Goal: Task Accomplishment & Management: Complete application form

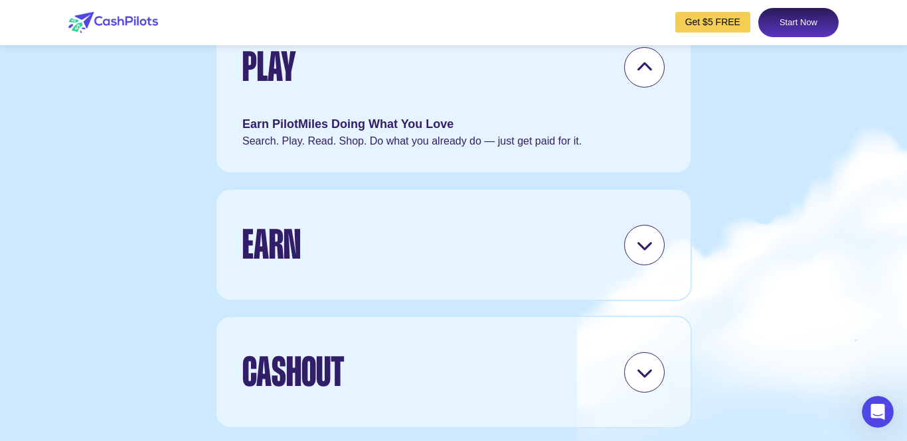
scroll to position [3918, 0]
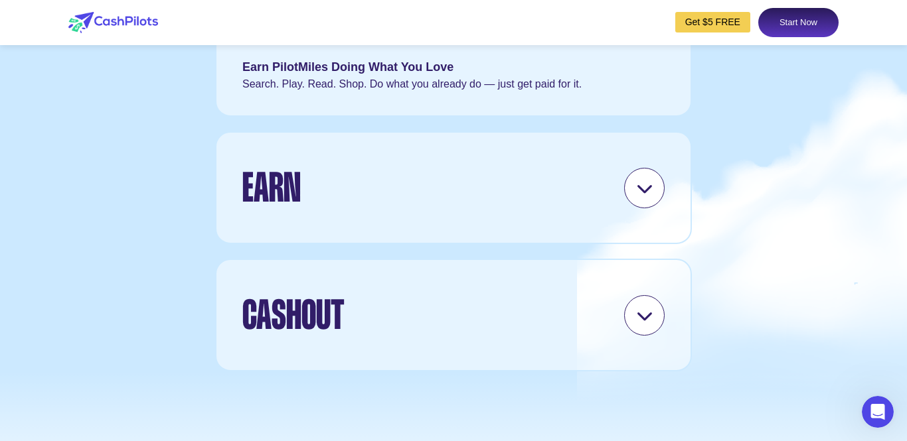
click at [656, 208] on div at bounding box center [644, 188] width 40 height 40
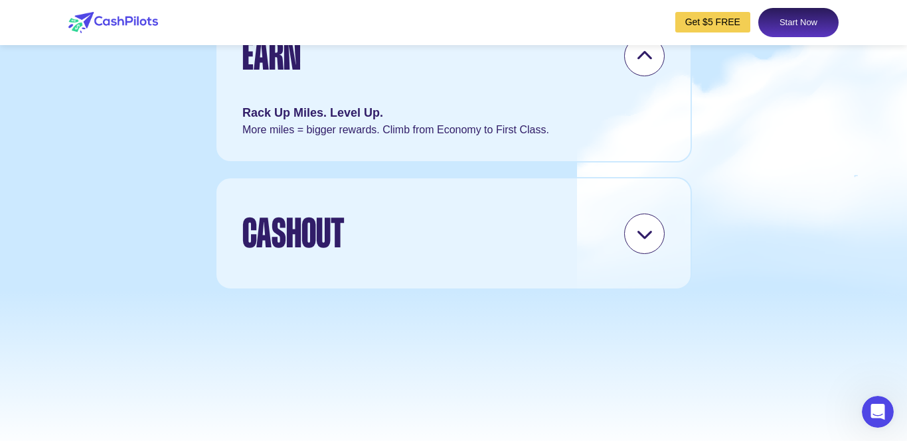
scroll to position [4143, 0]
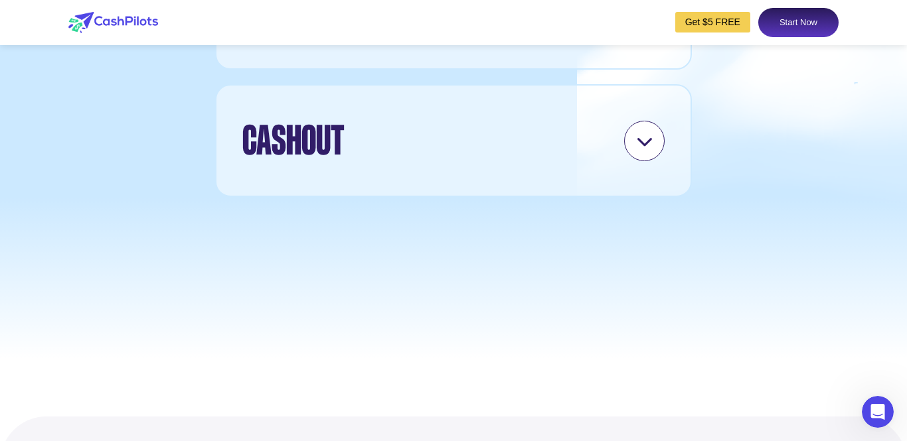
click at [629, 161] on div at bounding box center [644, 141] width 40 height 40
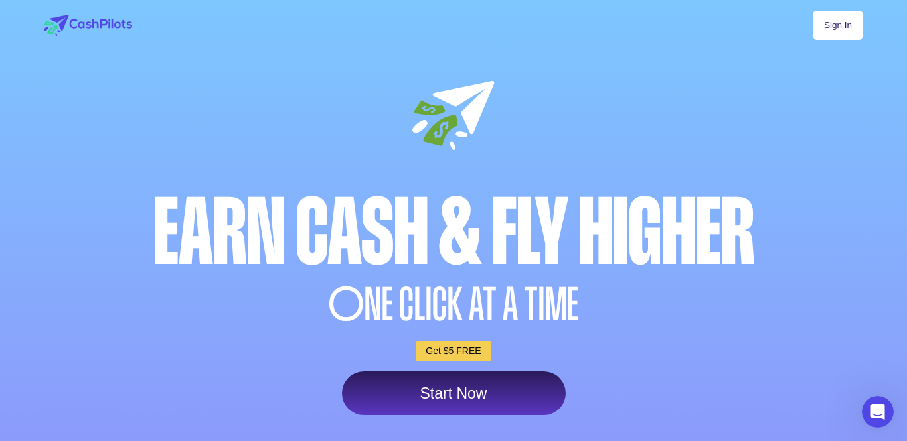
scroll to position [7, 0]
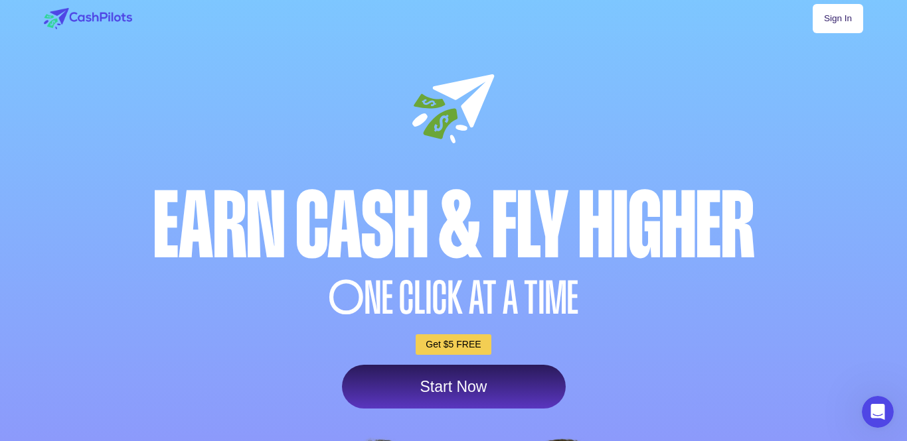
click at [507, 381] on link "Start Now" at bounding box center [454, 387] width 224 height 44
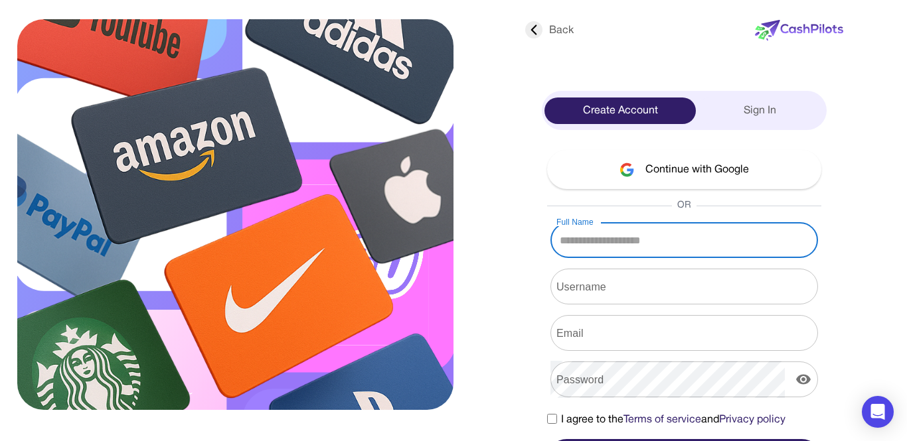
click at [675, 245] on input "Full Name" at bounding box center [684, 240] width 268 height 37
type input "********"
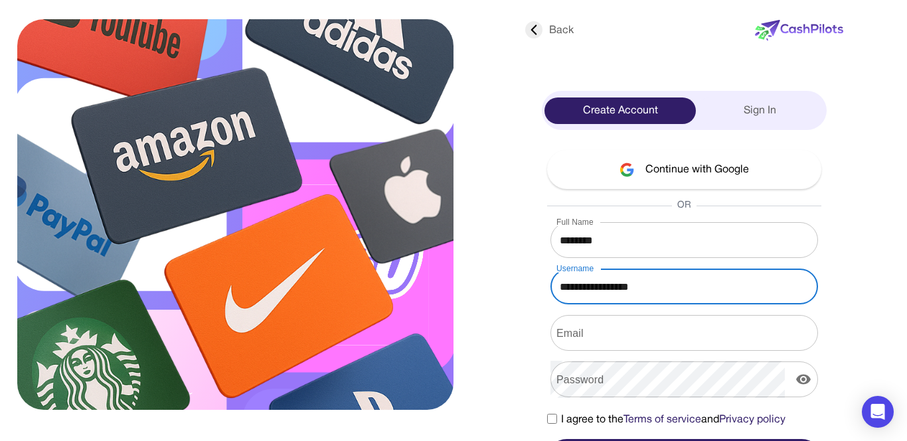
type input "**********"
click at [635, 326] on input "Email" at bounding box center [684, 333] width 268 height 37
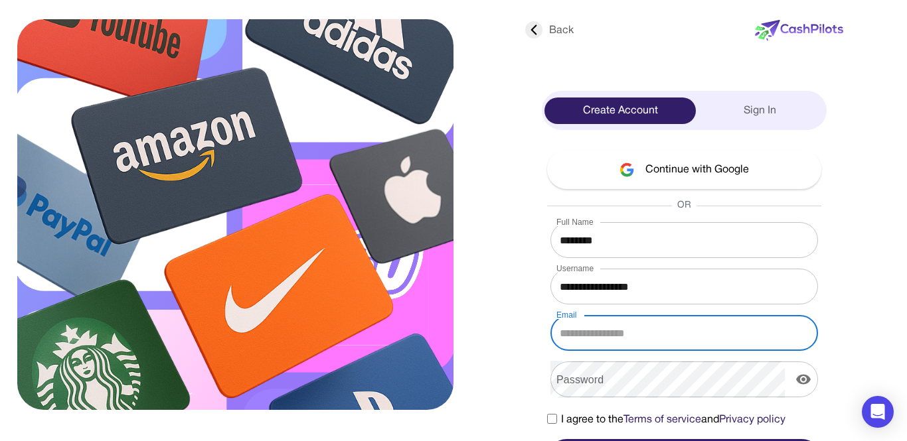
click at [635, 327] on input "Email" at bounding box center [684, 333] width 268 height 37
type input "*"
type input "**********"
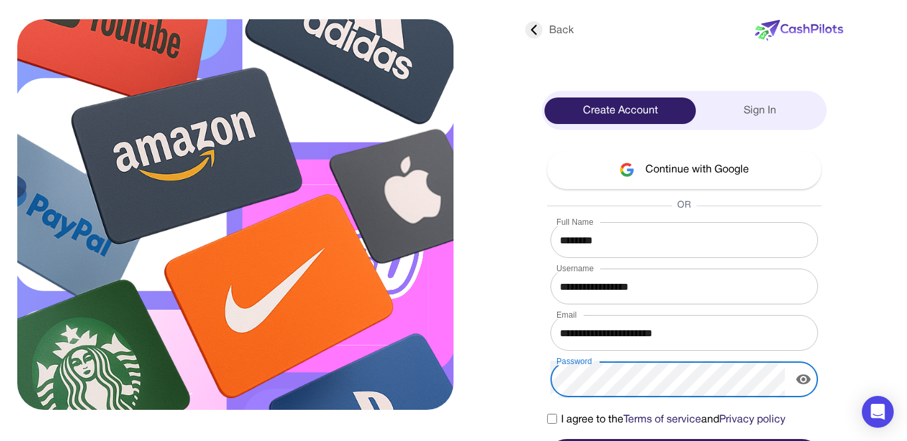
click at [795, 382] on icon "display the password" at bounding box center [803, 380] width 16 height 16
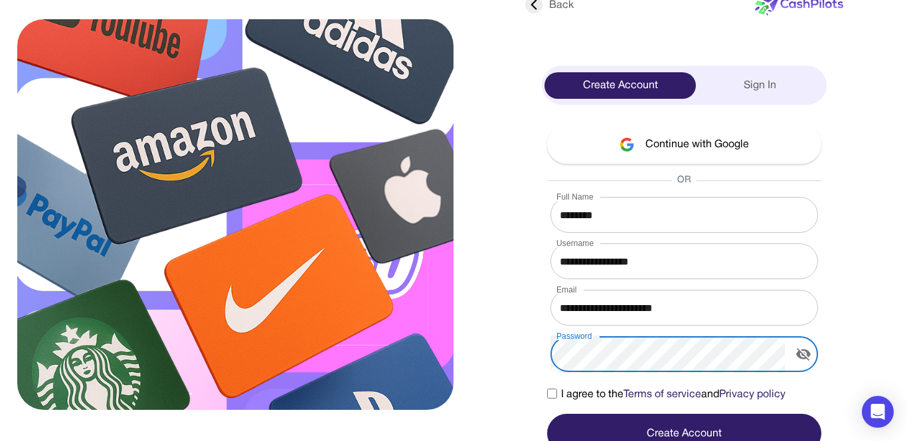
scroll to position [37, 0]
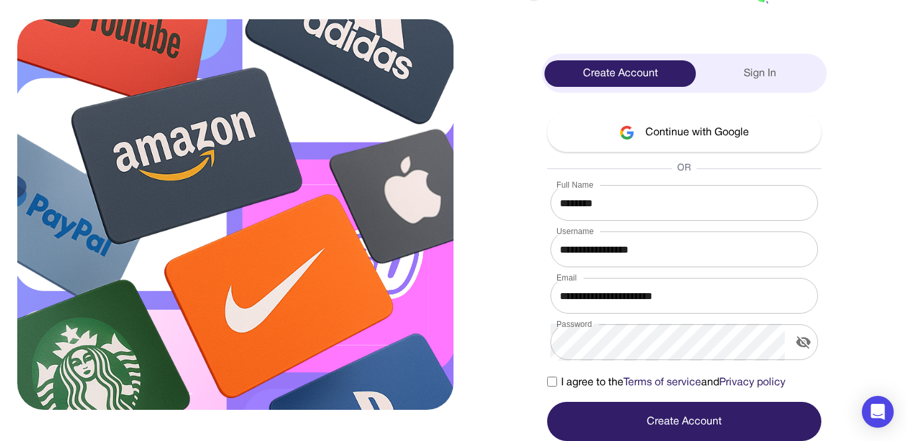
click at [555, 375] on label "I agree to the Terms of service and Privacy policy" at bounding box center [666, 383] width 238 height 16
click at [706, 417] on button "Create Account" at bounding box center [684, 421] width 274 height 39
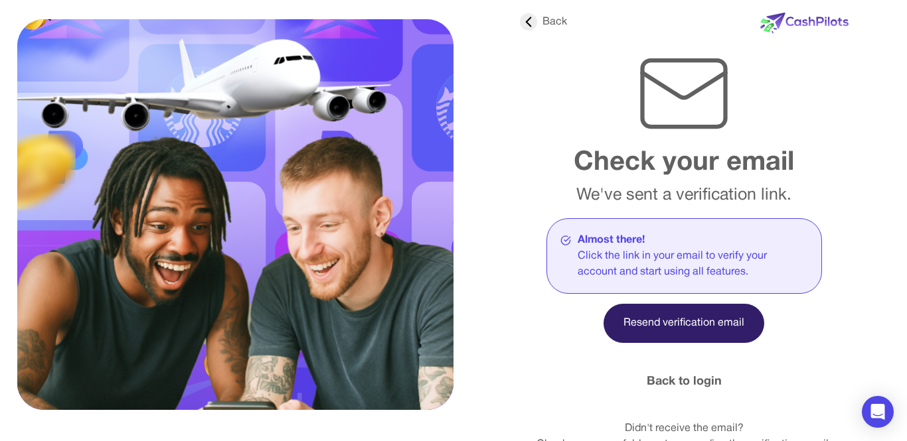
scroll to position [18, 0]
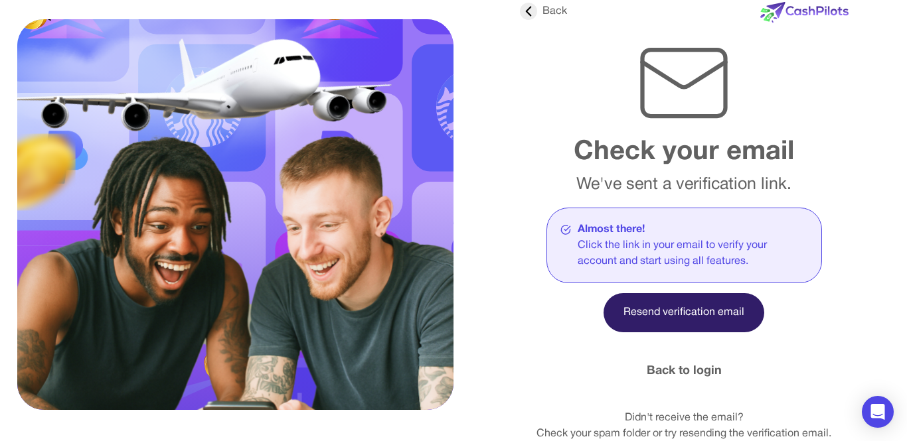
click at [690, 366] on link "Back to login" at bounding box center [684, 371] width 75 height 18
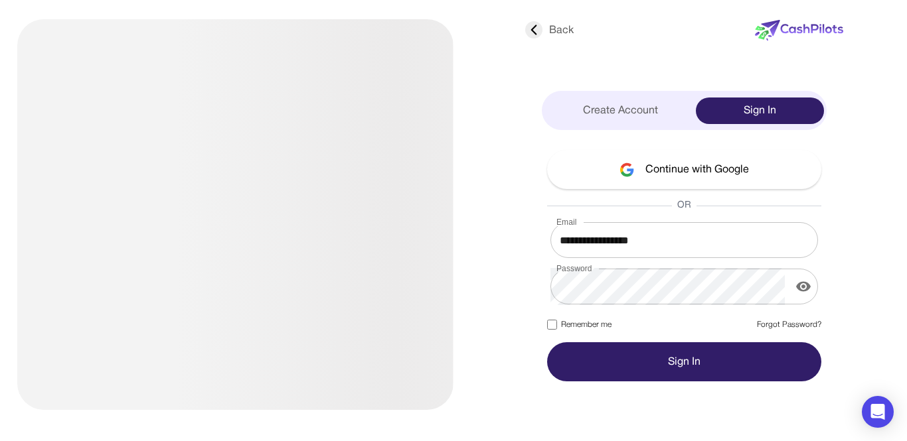
click at [758, 372] on button "Sign In" at bounding box center [684, 362] width 274 height 39
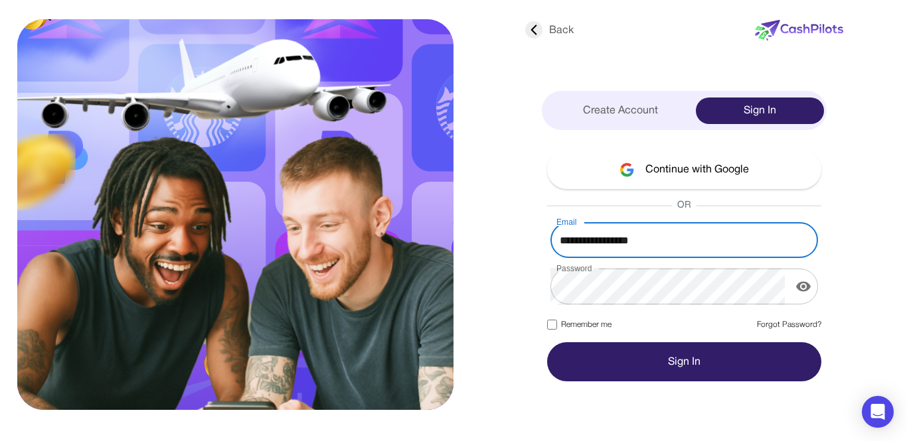
click at [492, 215] on div at bounding box center [275, 208] width 435 height 391
click at [641, 366] on button "Sign In" at bounding box center [684, 362] width 274 height 39
click at [874, 246] on div "**********" at bounding box center [453, 220] width 852 height 441
click at [682, 246] on input "**********" at bounding box center [684, 240] width 268 height 37
type input "*"
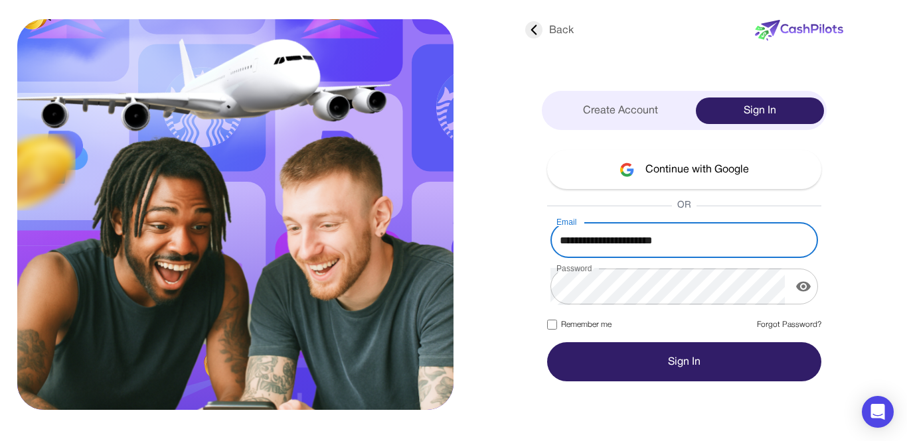
type input "**********"
click at [547, 343] on button "Sign In" at bounding box center [684, 362] width 274 height 39
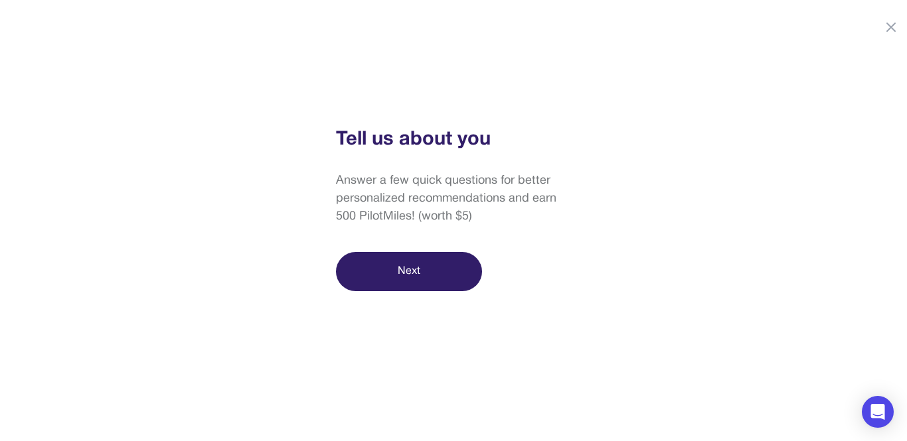
click at [432, 265] on button "Next" at bounding box center [409, 271] width 146 height 39
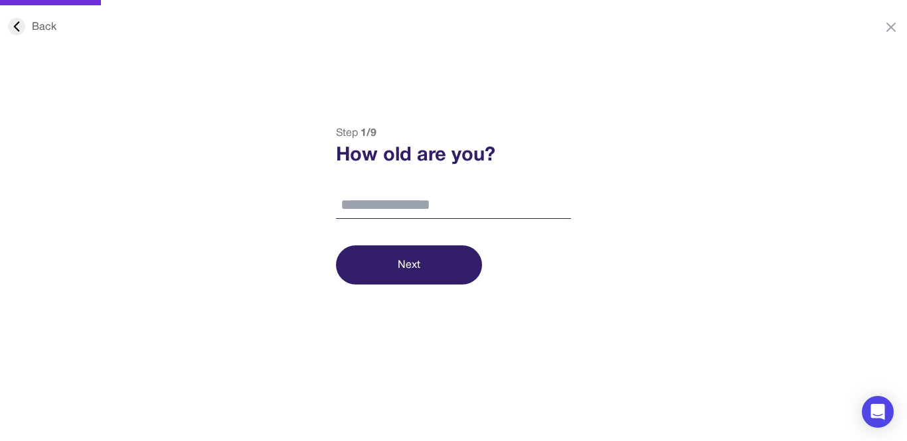
click at [428, 206] on input "number" at bounding box center [453, 206] width 235 height 28
type input "**"
click at [383, 257] on button "Next" at bounding box center [409, 265] width 146 height 39
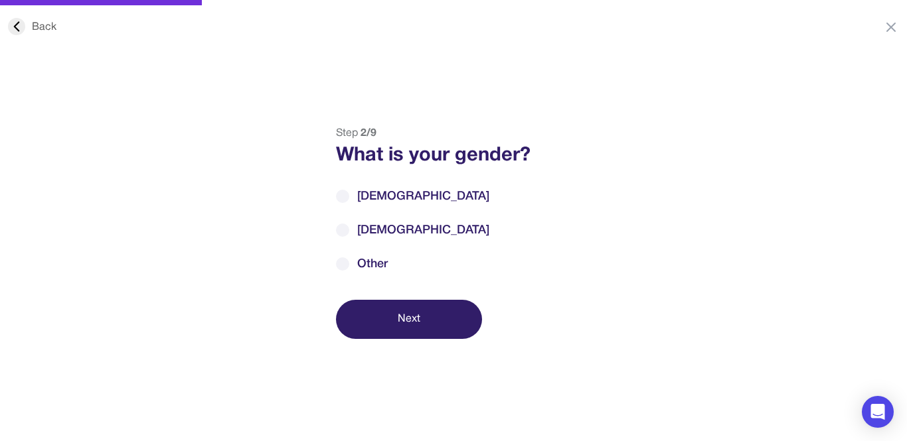
click at [394, 236] on span "[DEMOGRAPHIC_DATA]" at bounding box center [423, 231] width 132 height 18
click at [409, 315] on button "Next" at bounding box center [409, 319] width 146 height 39
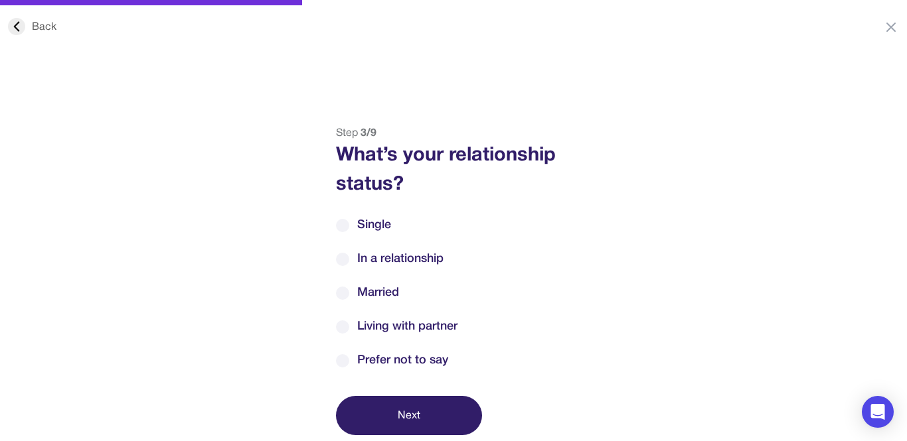
click at [395, 295] on span "Married" at bounding box center [378, 293] width 42 height 18
drag, startPoint x: 426, startPoint y: 401, endPoint x: 432, endPoint y: 396, distance: 7.1
click at [427, 402] on button "Next" at bounding box center [409, 415] width 146 height 39
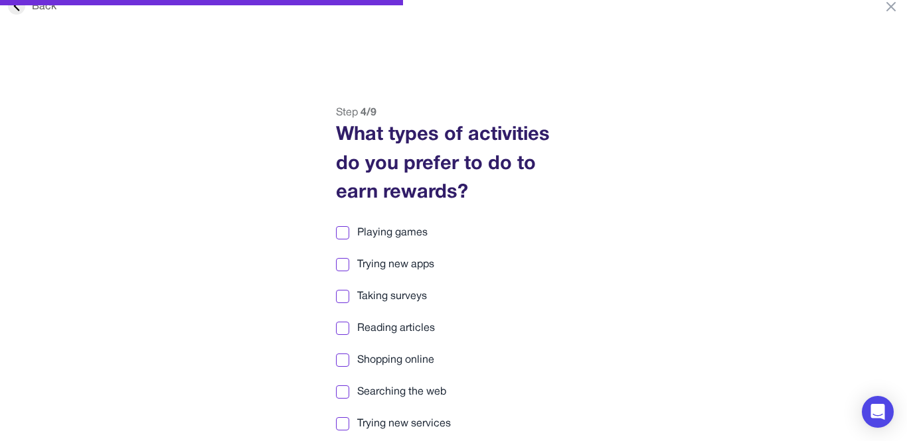
scroll to position [31, 0]
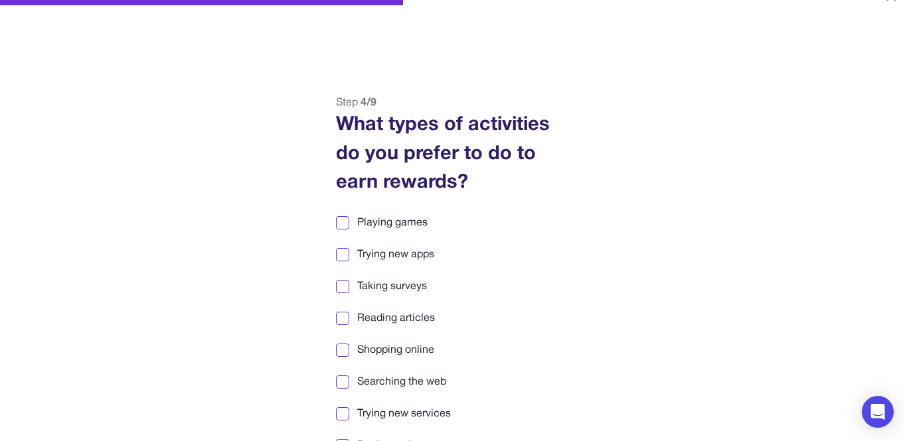
click at [408, 224] on span "Playing games" at bounding box center [392, 223] width 70 height 16
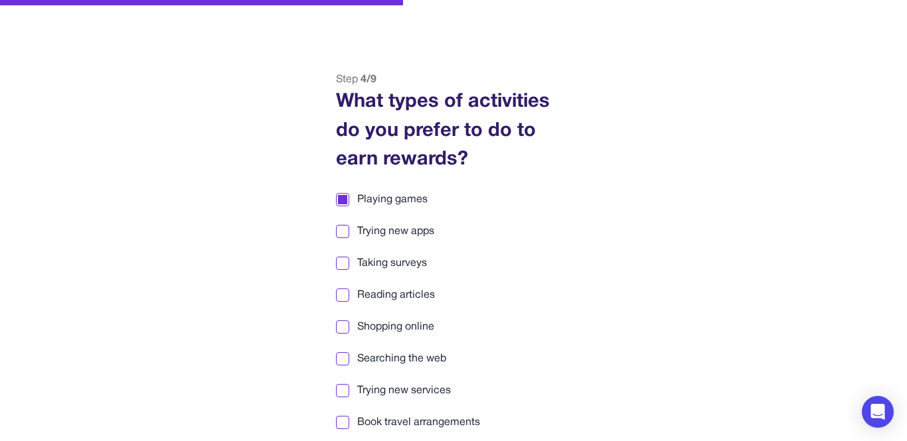
scroll to position [59, 0]
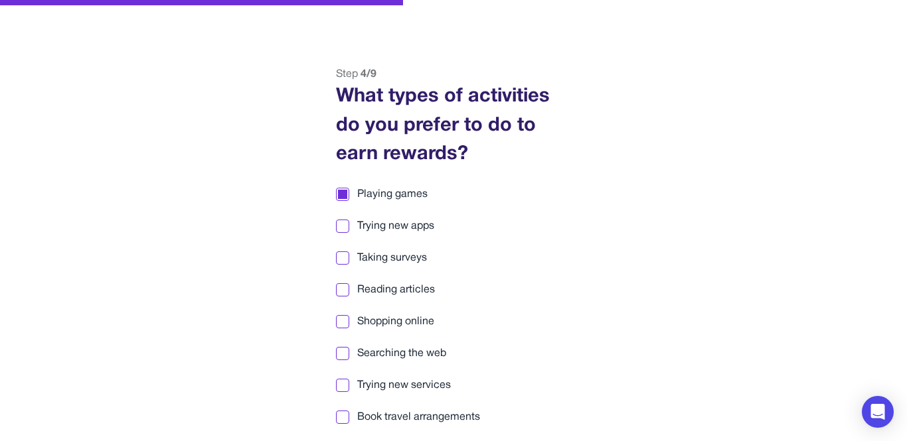
click at [408, 257] on span "Taking surveys" at bounding box center [392, 258] width 70 height 16
click at [424, 290] on span "Reading articles" at bounding box center [396, 290] width 78 height 16
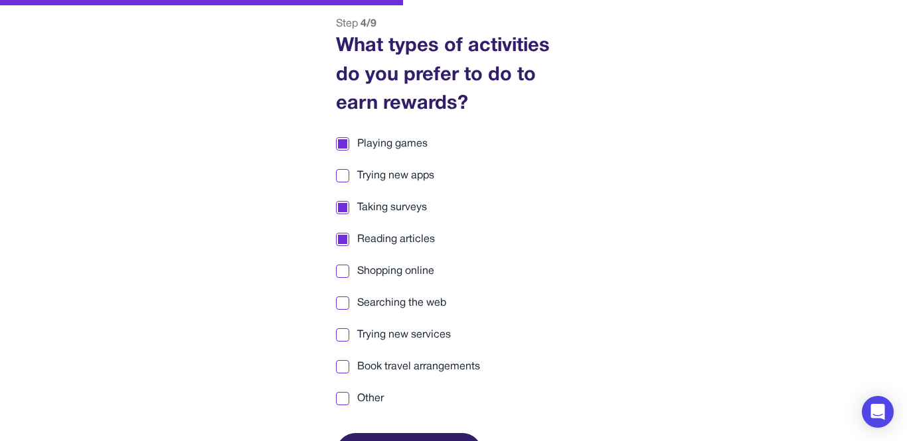
click at [436, 296] on span "Searching the web" at bounding box center [401, 303] width 89 height 16
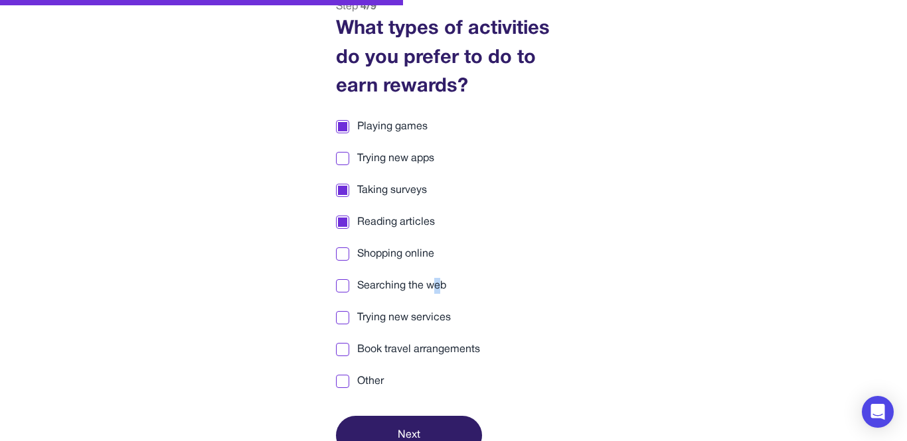
scroll to position [137, 0]
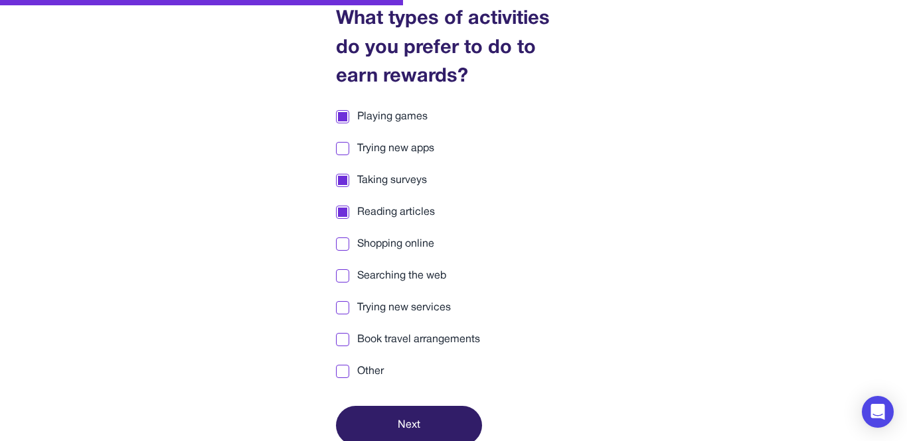
click at [396, 279] on span "Searching the web" at bounding box center [401, 276] width 89 height 16
drag, startPoint x: 419, startPoint y: 421, endPoint x: 434, endPoint y: 388, distance: 35.7
click at [419, 422] on button "Next" at bounding box center [409, 425] width 146 height 39
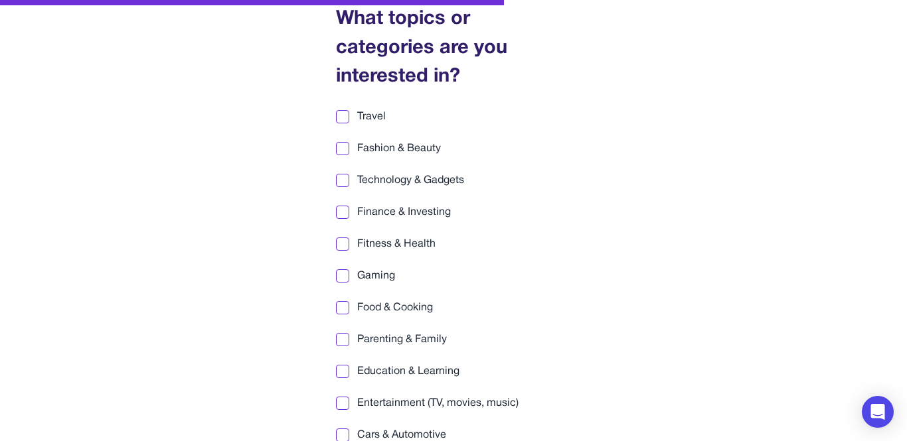
click at [406, 305] on span "Food & Cooking" at bounding box center [395, 308] width 76 height 16
click at [388, 280] on span "Gaming" at bounding box center [376, 276] width 38 height 16
click at [403, 120] on label "Travel" at bounding box center [453, 117] width 235 height 16
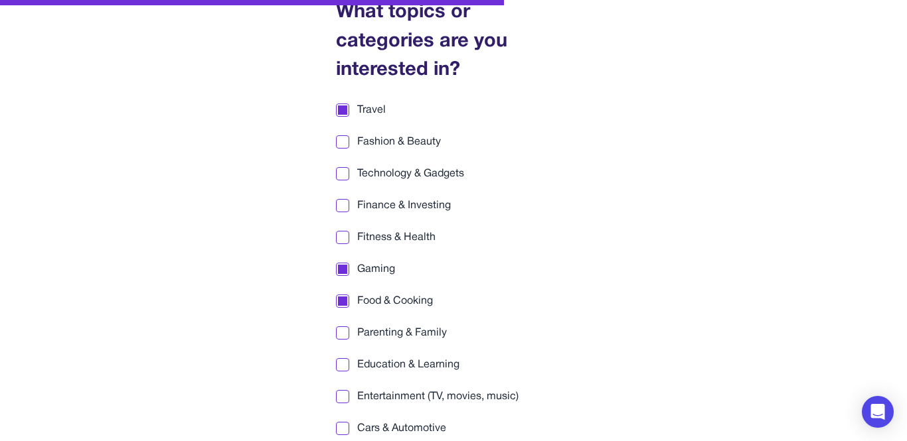
click at [421, 137] on span "Fashion & Beauty" at bounding box center [399, 142] width 84 height 16
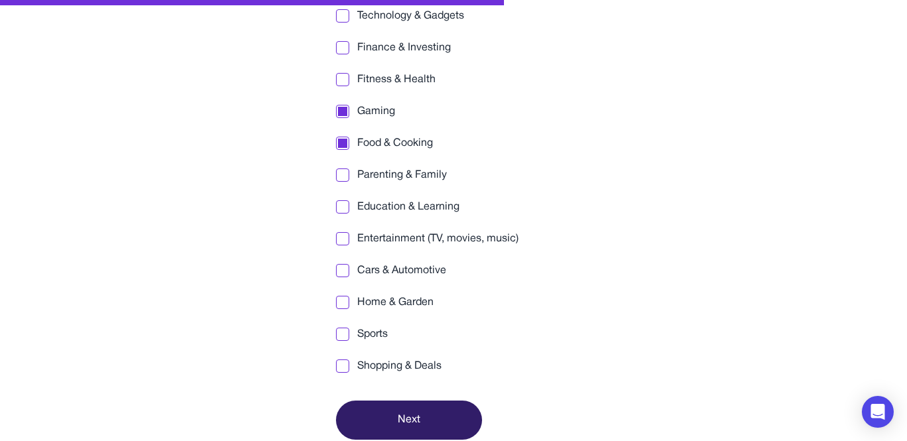
scroll to position [308, 0]
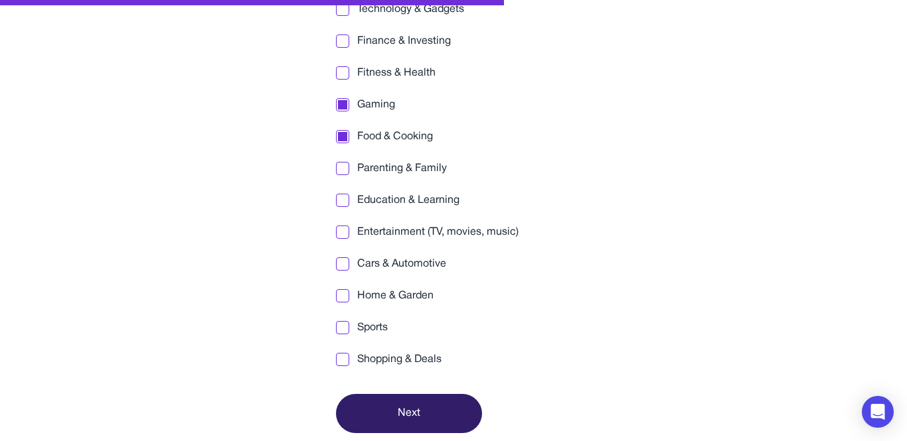
click at [401, 294] on span "Home & Garden" at bounding box center [395, 296] width 76 height 16
click at [398, 161] on span "Parenting & Family" at bounding box center [402, 169] width 90 height 16
click at [412, 199] on span "Education & Learning" at bounding box center [408, 201] width 102 height 16
click at [432, 415] on button "Next" at bounding box center [409, 413] width 146 height 39
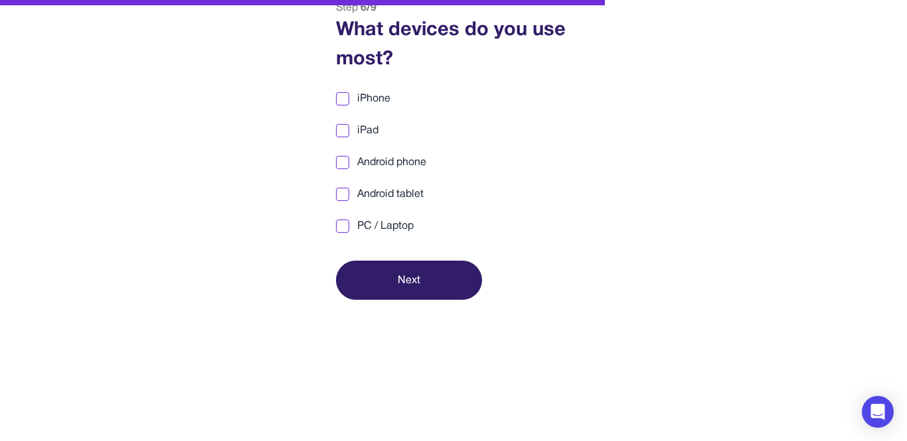
scroll to position [125, 0]
click at [375, 98] on span "iPhone" at bounding box center [373, 99] width 33 height 16
click at [445, 284] on button "Next" at bounding box center [409, 280] width 146 height 39
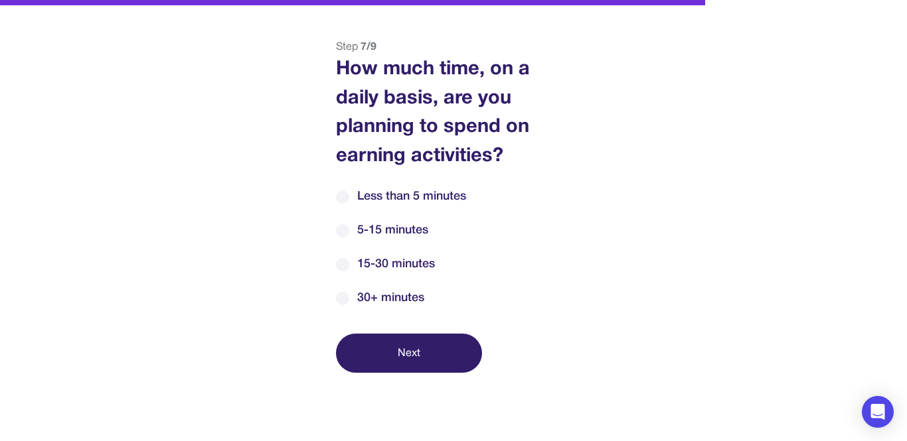
scroll to position [80, 0]
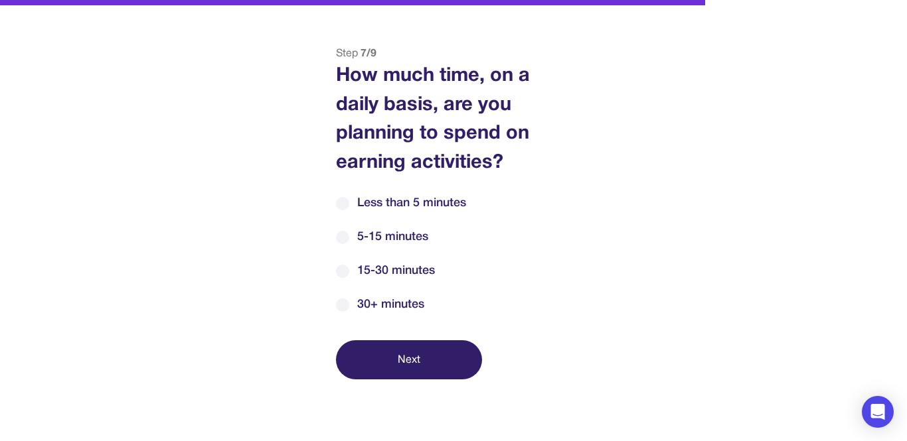
click at [394, 268] on span "15-30 minutes" at bounding box center [396, 271] width 78 height 18
click at [372, 358] on button "Next" at bounding box center [409, 360] width 146 height 39
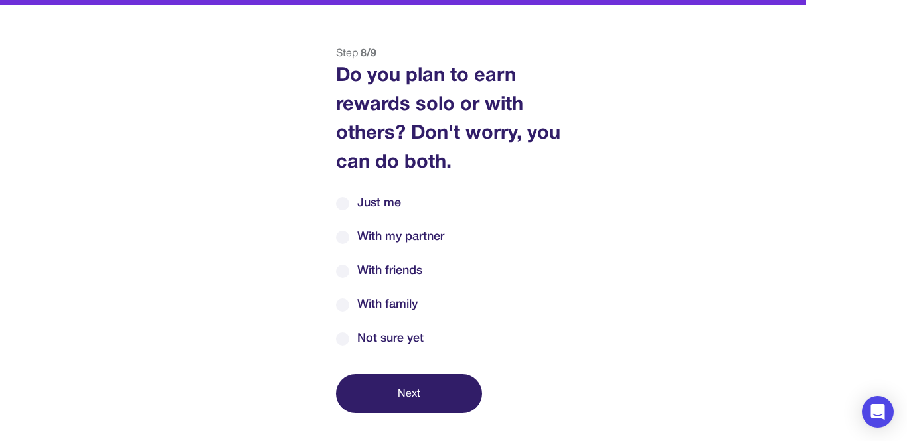
click at [370, 195] on span "Just me" at bounding box center [379, 204] width 44 height 18
click at [430, 391] on button "Next" at bounding box center [409, 393] width 146 height 39
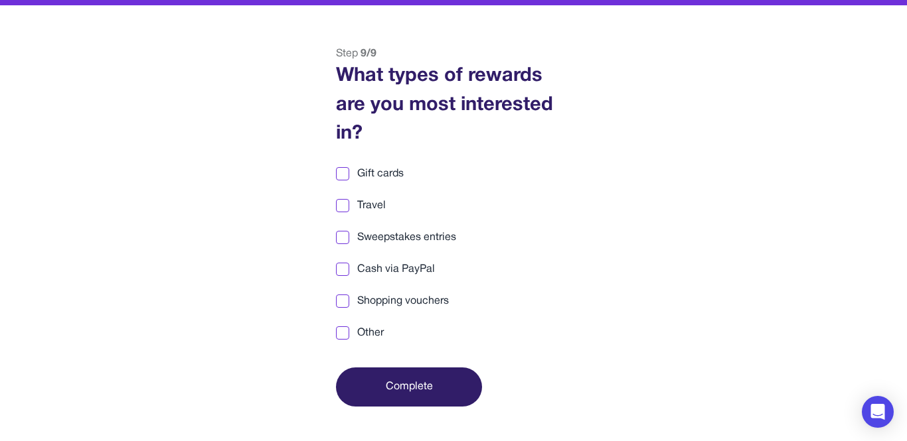
click at [399, 268] on span "Cash via PayPal" at bounding box center [396, 270] width 78 height 16
click at [438, 376] on button "Complete" at bounding box center [409, 387] width 146 height 39
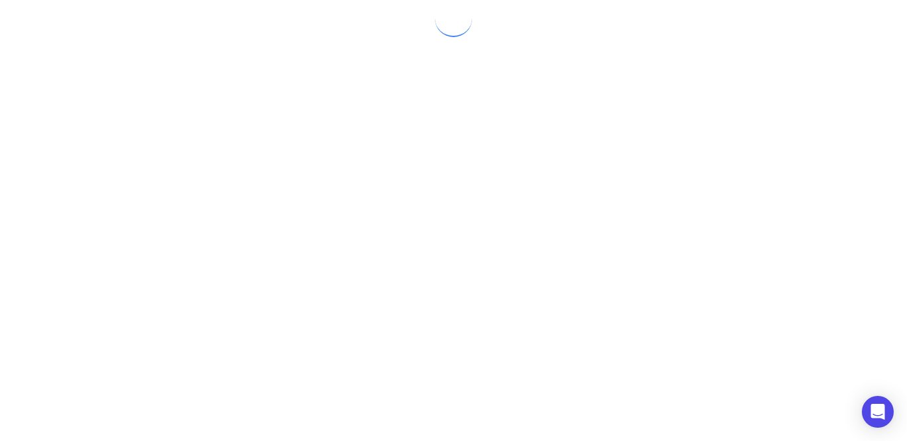
scroll to position [0, 0]
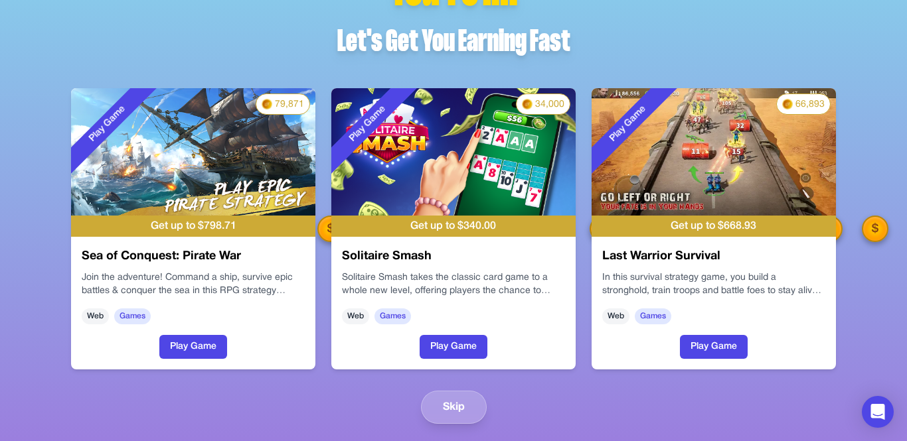
scroll to position [38, 0]
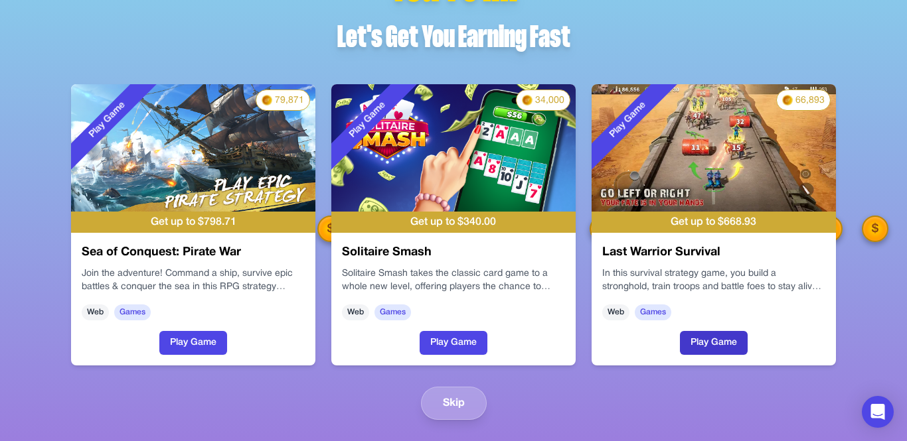
click at [694, 347] on button "Play Game" at bounding box center [714, 343] width 68 height 24
click at [457, 408] on button "Skip" at bounding box center [454, 403] width 66 height 33
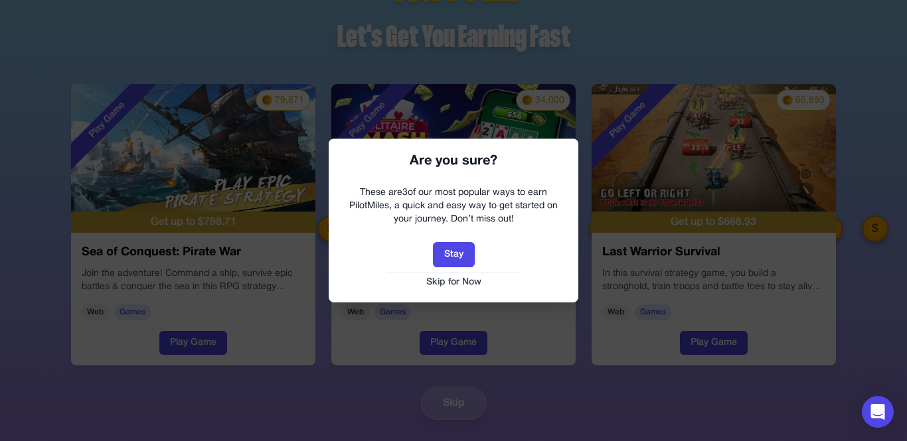
click at [457, 281] on button "Skip for Now" at bounding box center [453, 282] width 223 height 13
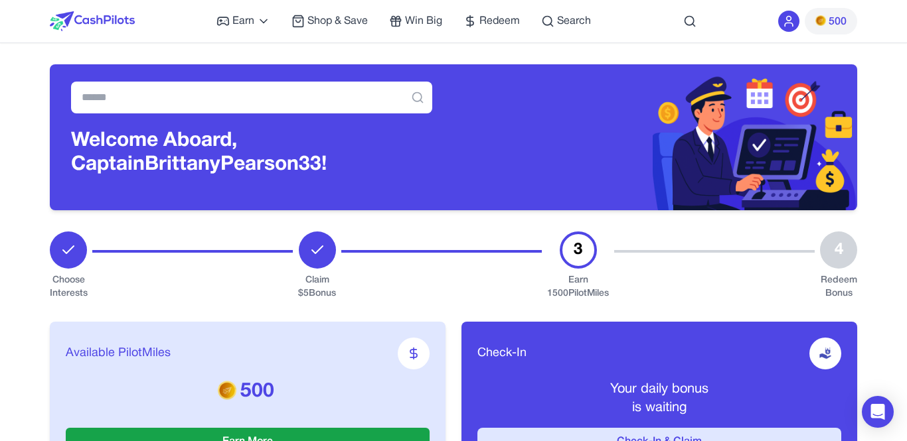
scroll to position [144, 0]
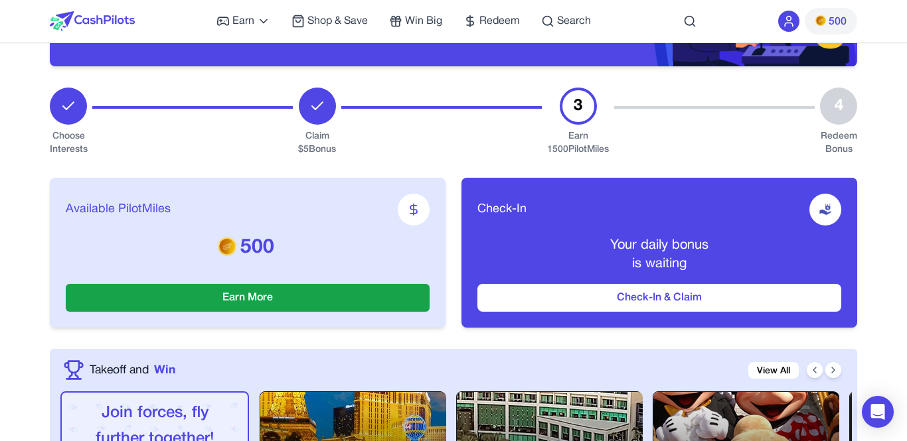
click at [671, 295] on button "Check-In & Claim" at bounding box center [659, 298] width 364 height 28
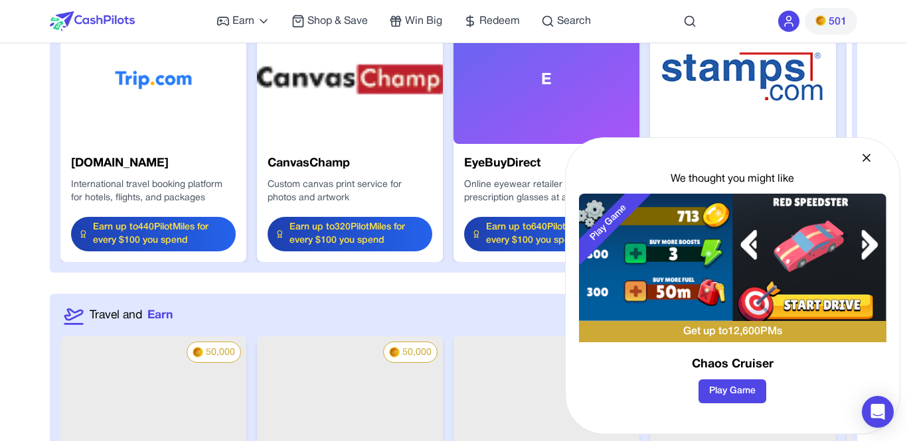
scroll to position [1620, 0]
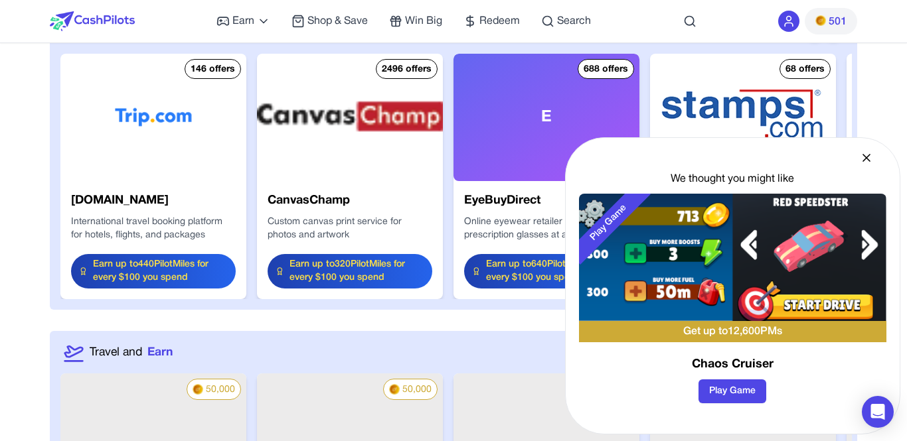
click at [864, 161] on icon at bounding box center [866, 157] width 13 height 13
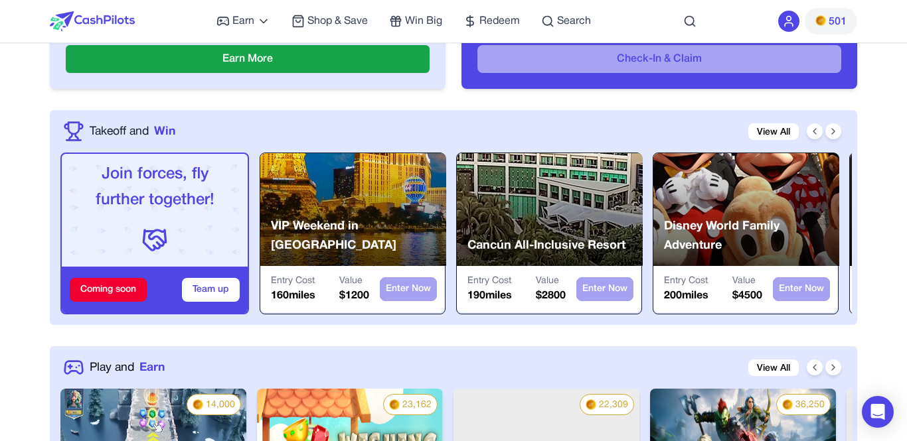
scroll to position [0, 0]
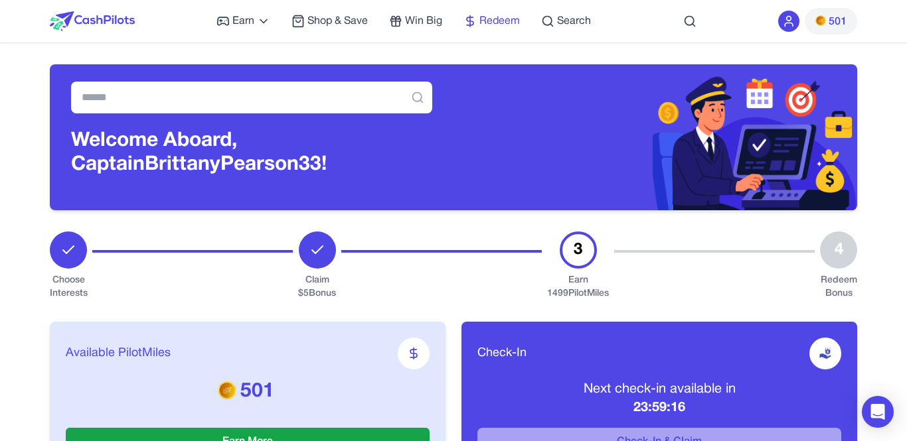
click at [505, 21] on span "Redeem" at bounding box center [499, 21] width 40 height 16
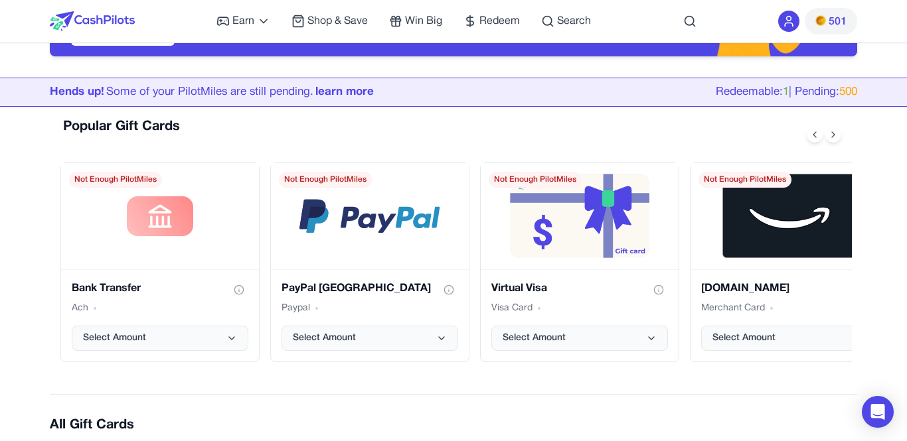
scroll to position [183, 0]
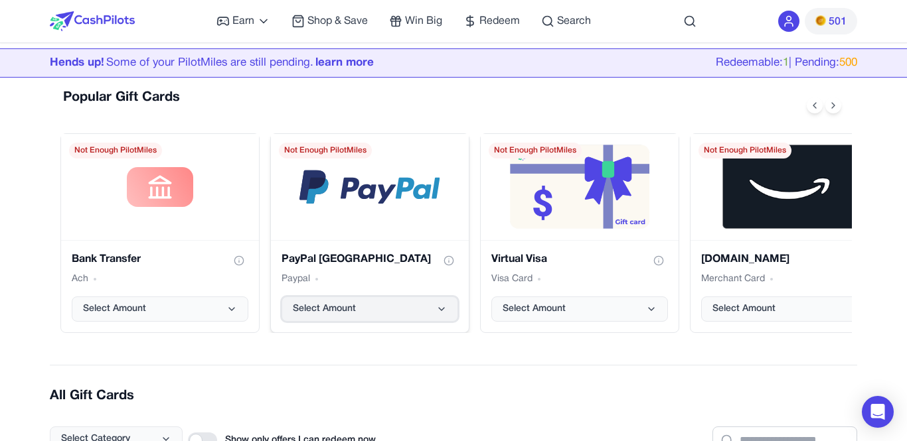
click at [431, 312] on button "Select Amount" at bounding box center [369, 309] width 177 height 25
click at [474, 392] on h2 "All Gift Cards" at bounding box center [453, 396] width 807 height 19
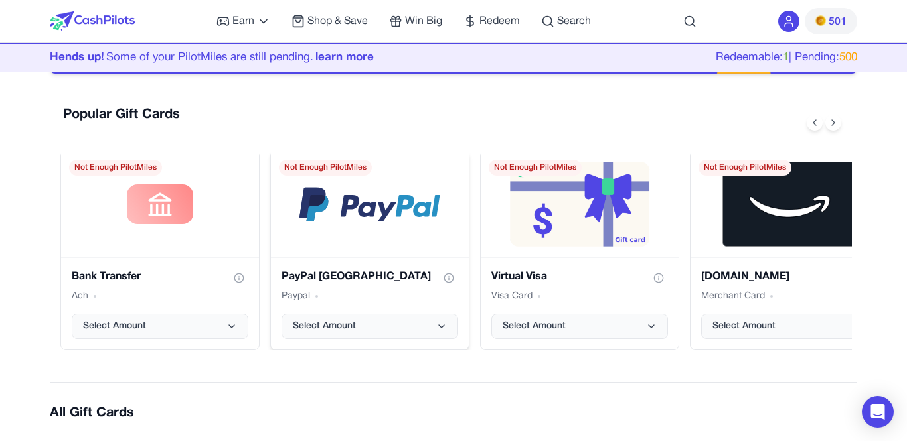
scroll to position [291, 0]
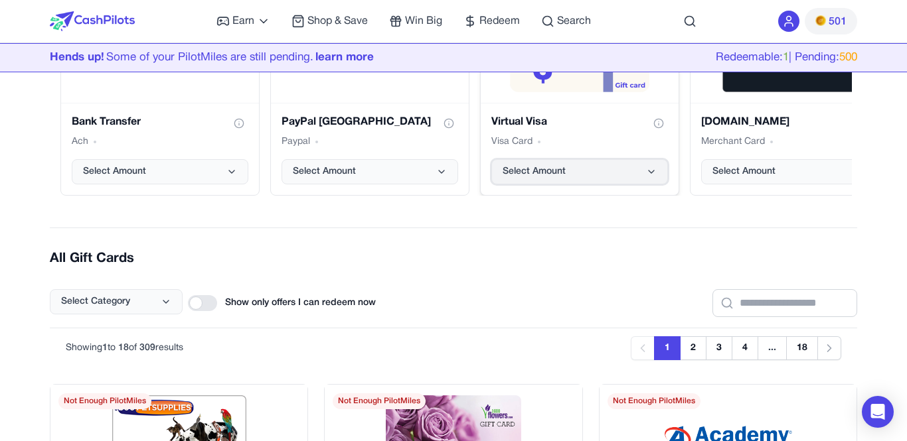
click at [628, 170] on button "Select Amount" at bounding box center [579, 171] width 177 height 25
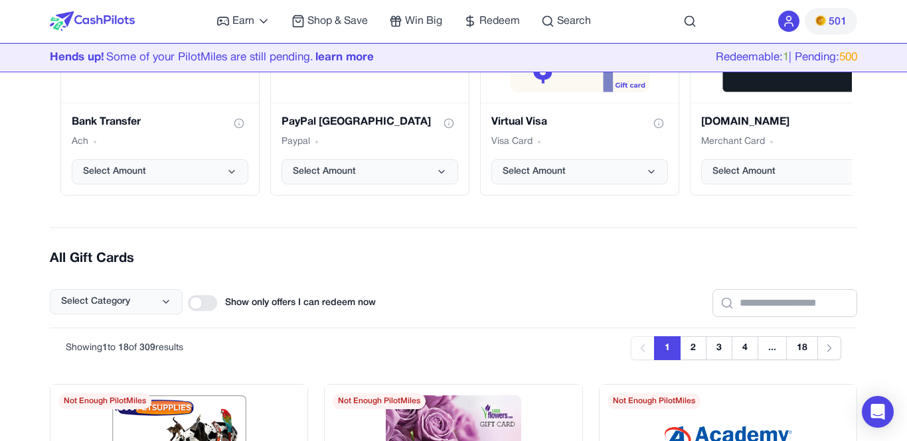
scroll to position [0, 0]
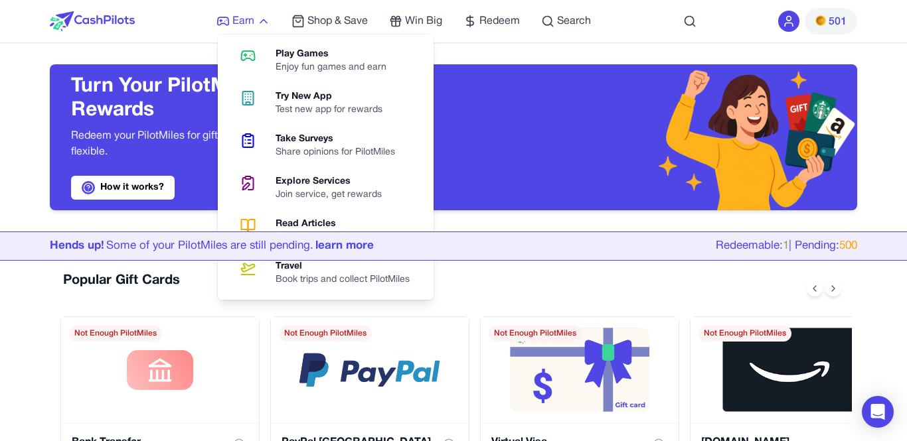
click at [250, 22] on span "Earn" at bounding box center [243, 21] width 22 height 16
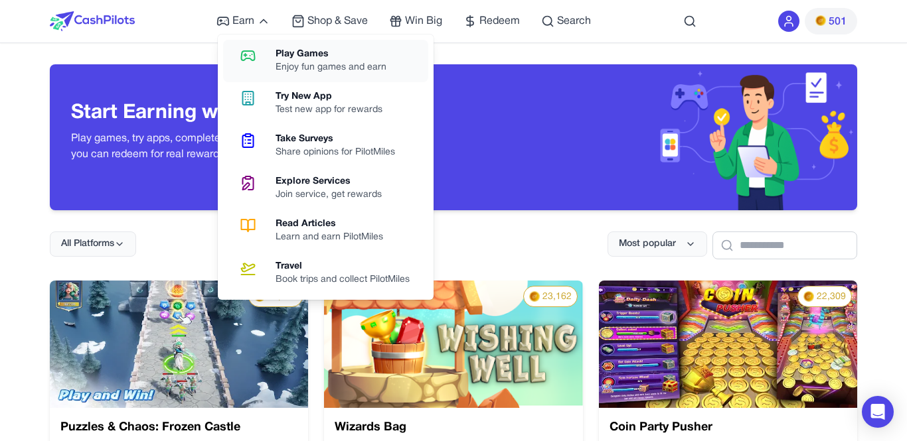
click at [339, 62] on div "Enjoy fun games and earn" at bounding box center [336, 67] width 121 height 13
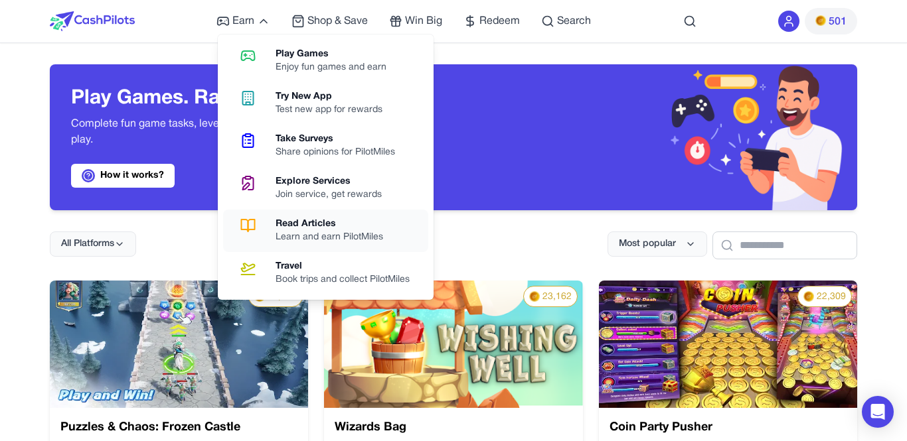
click at [338, 233] on div "Learn and earn PilotMiles" at bounding box center [335, 237] width 118 height 13
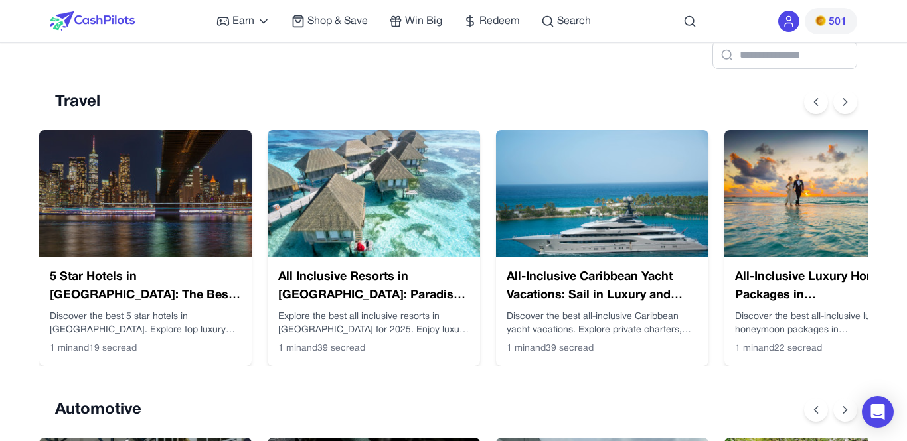
scroll to position [205, 0]
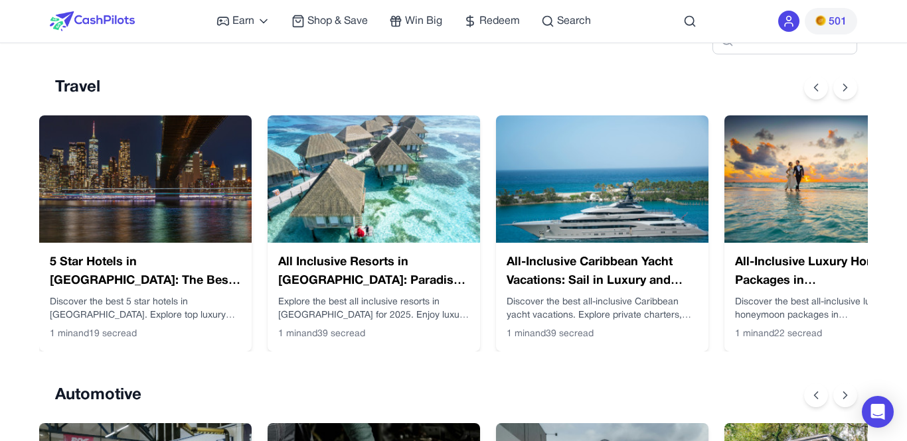
click at [795, 19] on icon at bounding box center [788, 21] width 13 height 13
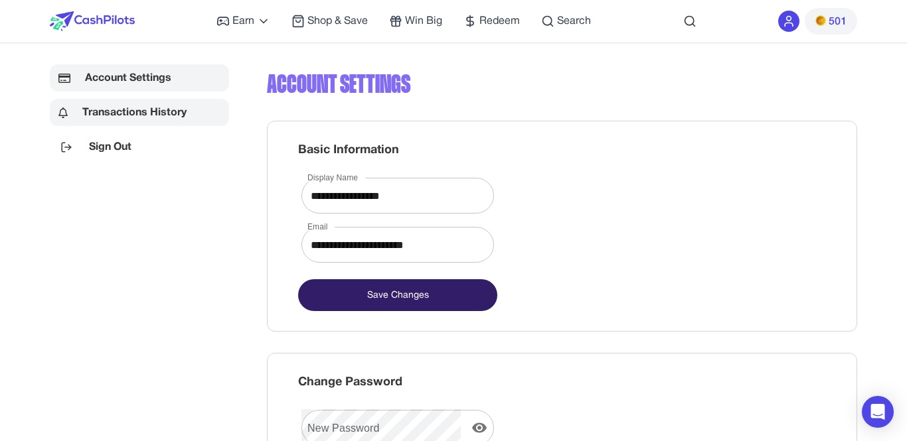
click at [145, 116] on link "Transactions History" at bounding box center [139, 112] width 179 height 27
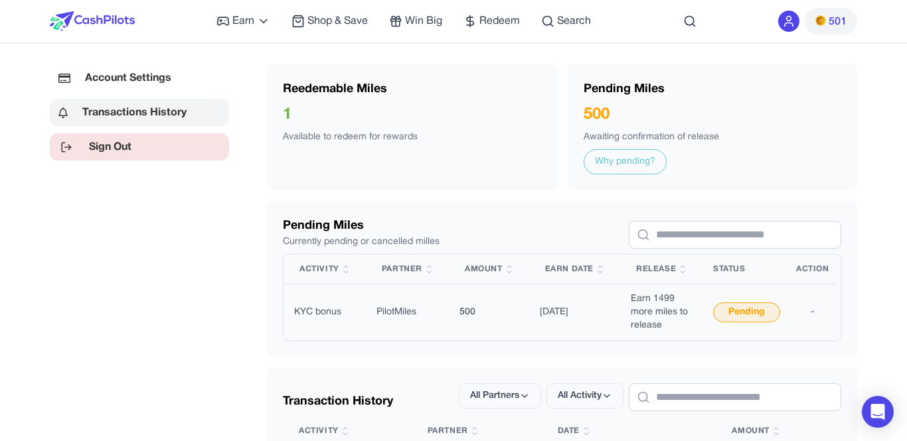
click at [198, 155] on link "Sign Out" at bounding box center [139, 146] width 179 height 27
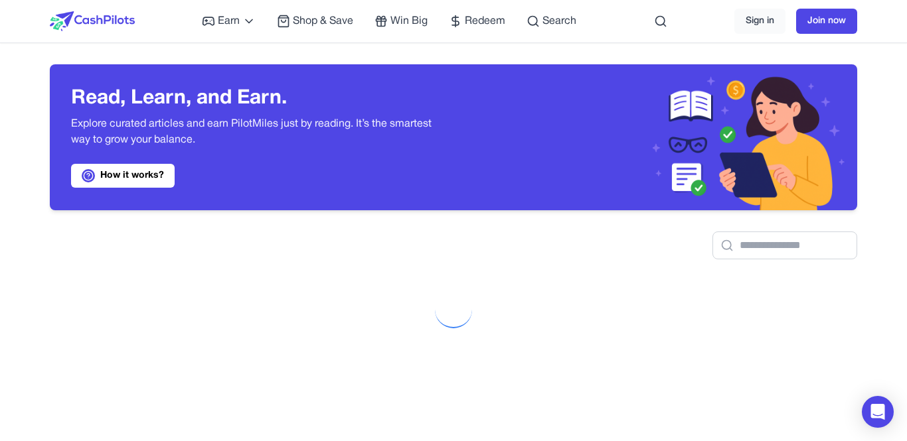
scroll to position [422, 0]
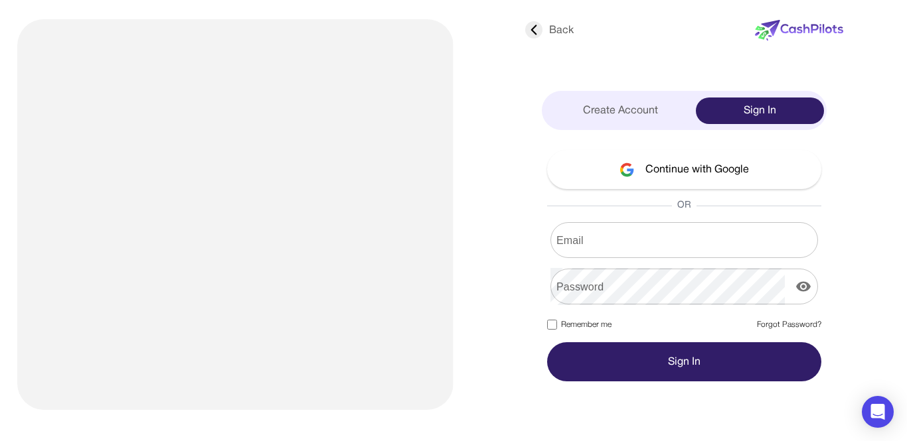
type input "**********"
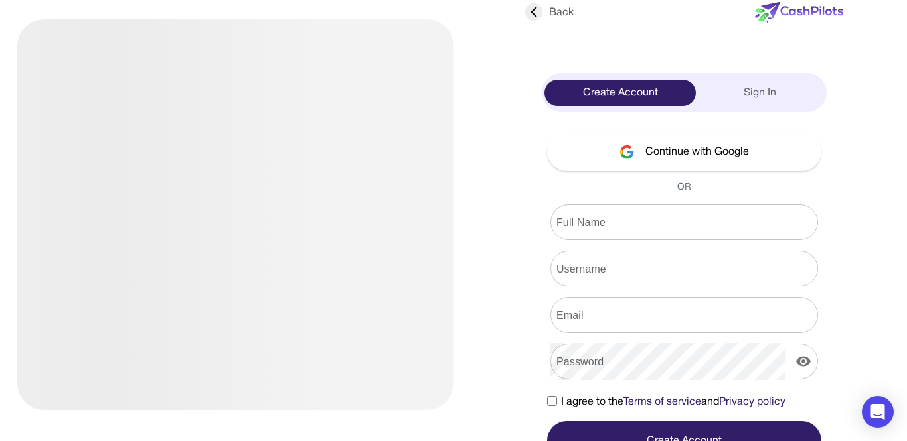
type input "**********"
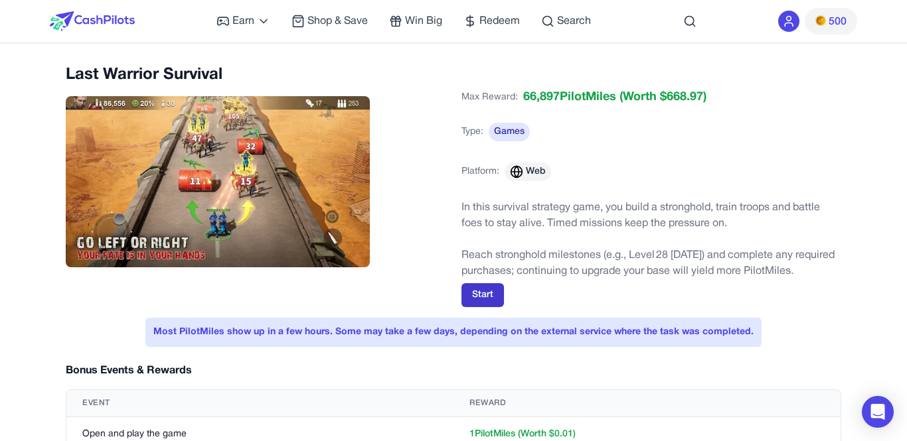
click at [489, 291] on button "Start" at bounding box center [482, 295] width 42 height 24
